Goal: Check status: Check status

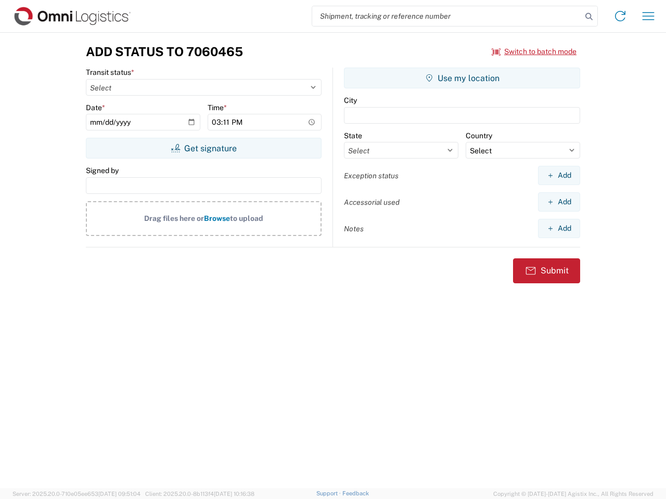
click at [447, 16] on input "search" at bounding box center [446, 16] width 269 height 20
click at [589, 17] on icon at bounding box center [588, 16] width 15 height 15
click at [620, 16] on icon at bounding box center [619, 16] width 17 height 17
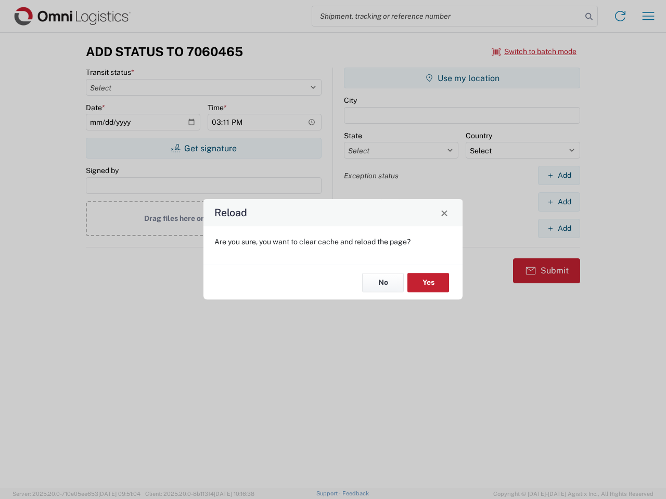
click at [648, 16] on div "Reload Are you sure, you want to clear cache and reload the page? No Yes" at bounding box center [333, 249] width 666 height 499
click at [534, 51] on div "Reload Are you sure, you want to clear cache and reload the page? No Yes" at bounding box center [333, 249] width 666 height 499
click at [203, 148] on div "Reload Are you sure, you want to clear cache and reload the page? No Yes" at bounding box center [333, 249] width 666 height 499
click at [462, 78] on div "Reload Are you sure, you want to clear cache and reload the page? No Yes" at bounding box center [333, 249] width 666 height 499
click at [558, 175] on div "Reload Are you sure, you want to clear cache and reload the page? No Yes" at bounding box center [333, 249] width 666 height 499
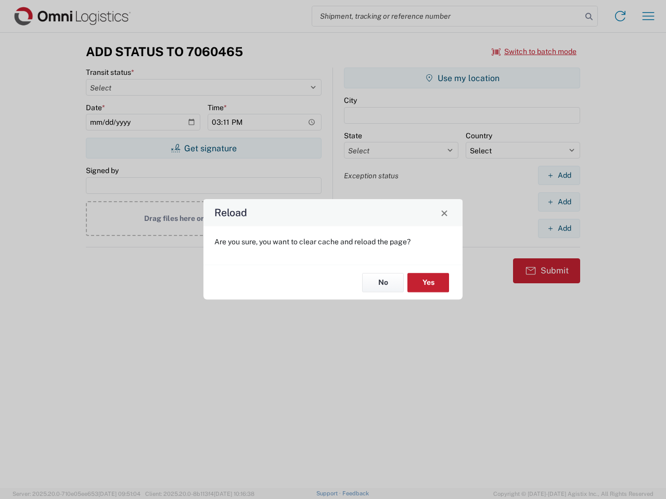
click at [558, 202] on div "Reload Are you sure, you want to clear cache and reload the page? No Yes" at bounding box center [333, 249] width 666 height 499
click at [558, 228] on div "Reload Are you sure, you want to clear cache and reload the page? No Yes" at bounding box center [333, 249] width 666 height 499
